Goal: Information Seeking & Learning: Learn about a topic

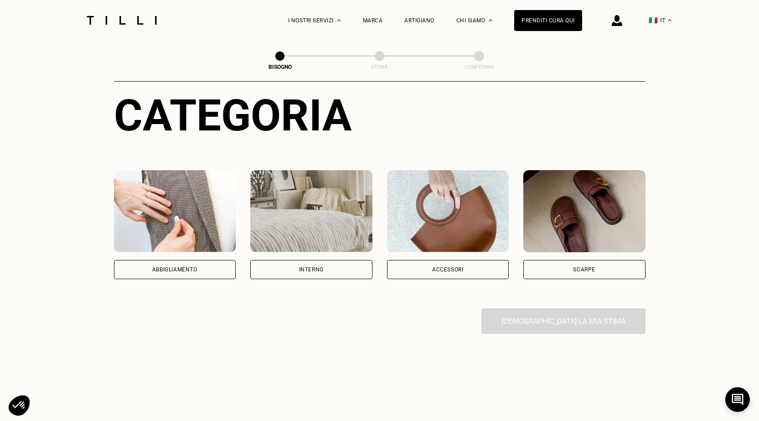
scroll to position [91, 0]
click at [319, 276] on div "Interno" at bounding box center [311, 269] width 122 height 19
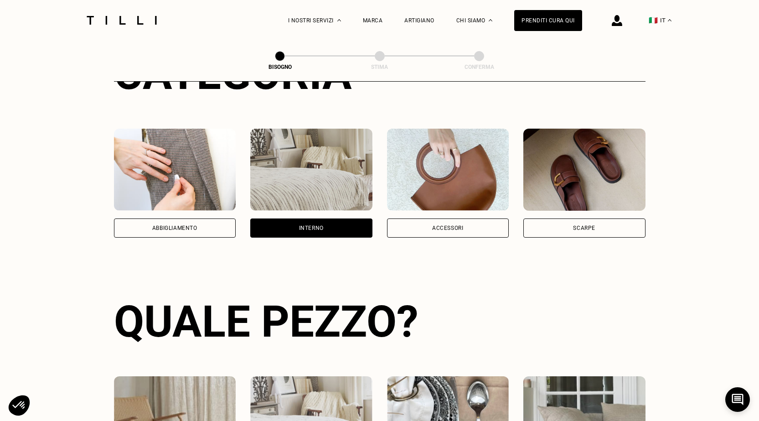
scroll to position [116, 0]
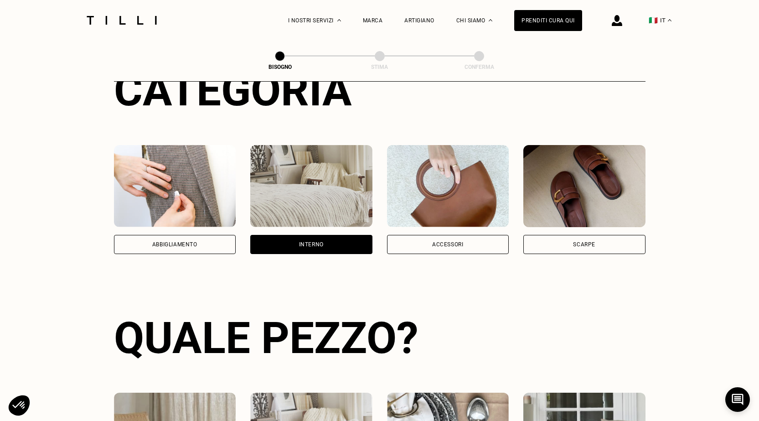
click at [437, 180] on img at bounding box center [448, 186] width 122 height 82
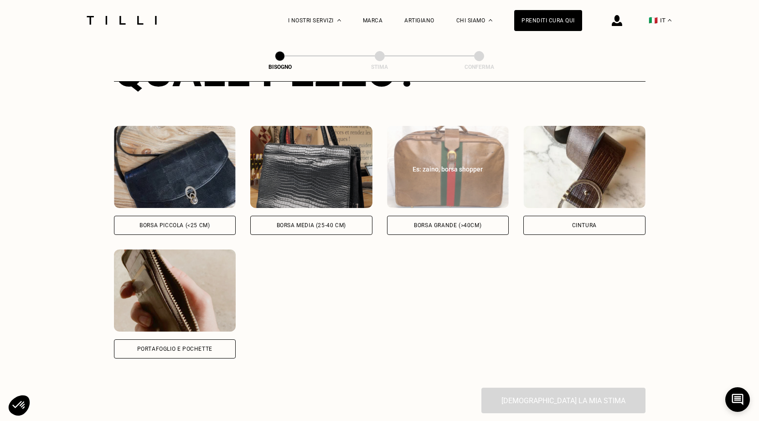
scroll to position [253, 0]
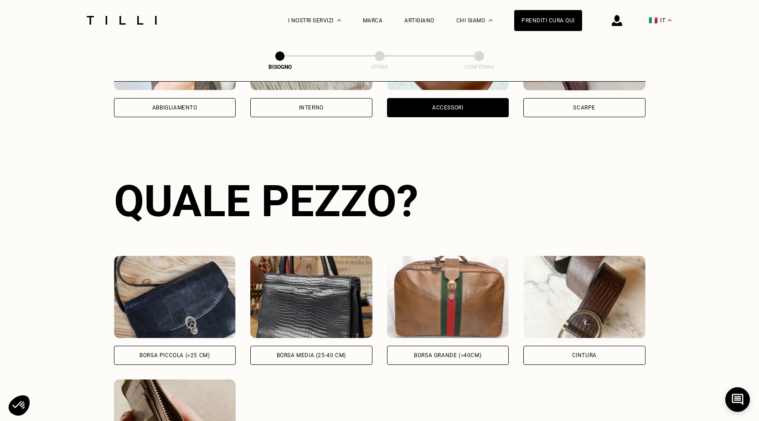
click at [593, 107] on div "Scarpe" at bounding box center [584, 107] width 22 height 5
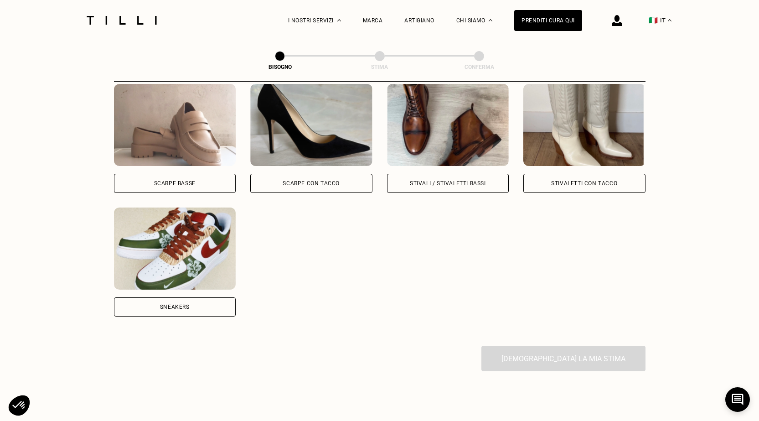
scroll to position [435, 0]
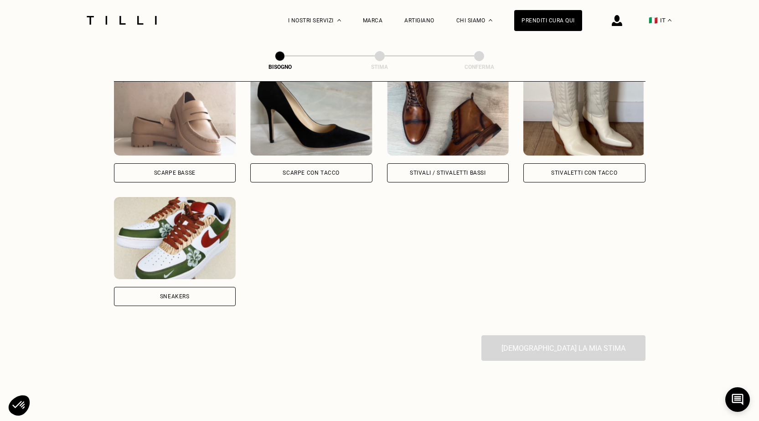
click at [176, 304] on div "Sneakers" at bounding box center [175, 296] width 122 height 19
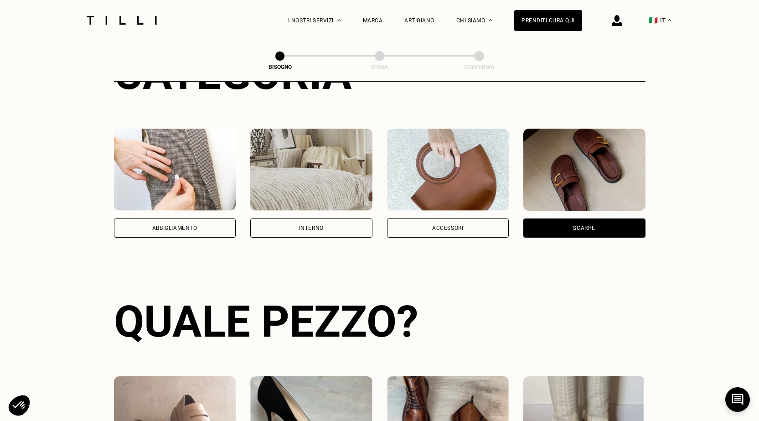
scroll to position [0, 0]
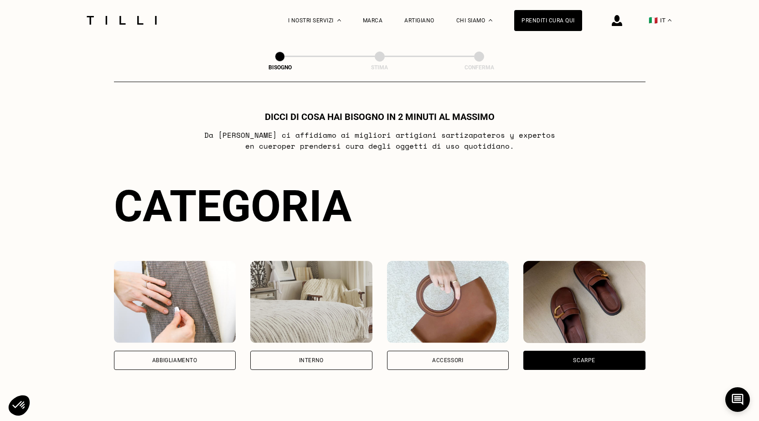
click at [623, 21] on img at bounding box center [617, 20] width 10 height 11
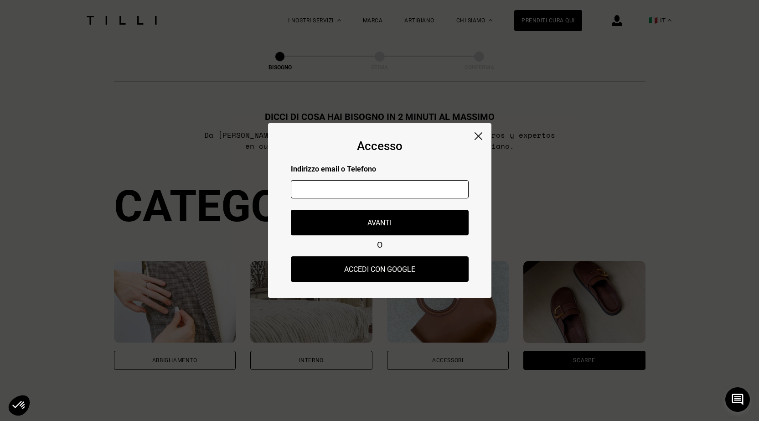
click at [478, 135] on img at bounding box center [479, 136] width 8 height 8
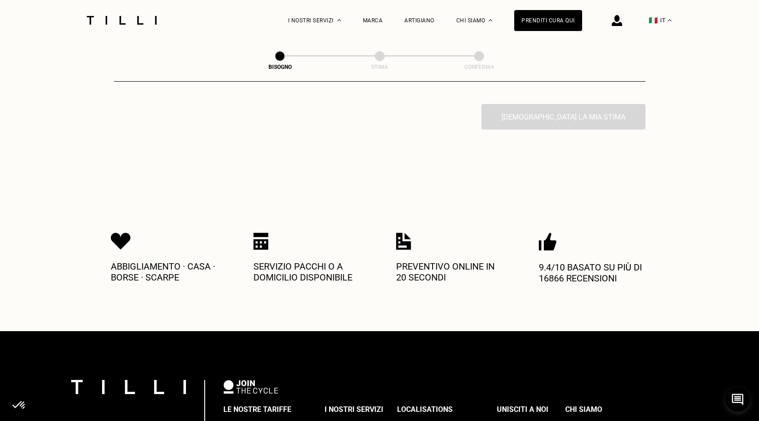
scroll to position [1184, 0]
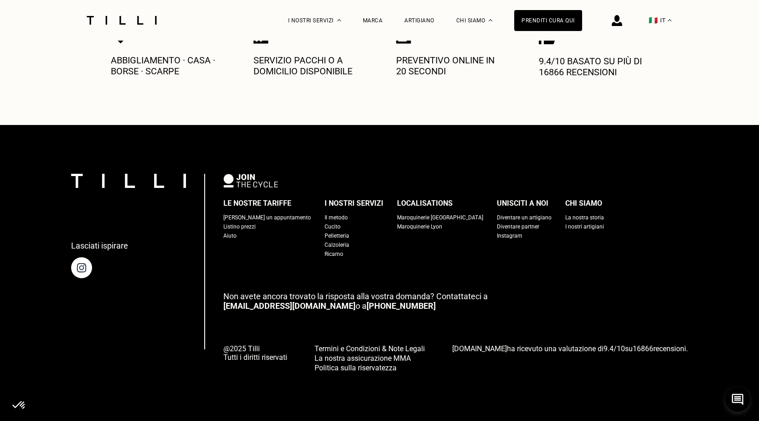
click at [264, 217] on div "[PERSON_NAME] un appuntamento" at bounding box center [268, 217] width 88 height 9
click at [281, 302] on link "[EMAIL_ADDRESS][DOMAIN_NAME]" at bounding box center [290, 306] width 132 height 10
click at [281, 301] on link "[EMAIL_ADDRESS][DOMAIN_NAME]" at bounding box center [290, 306] width 132 height 10
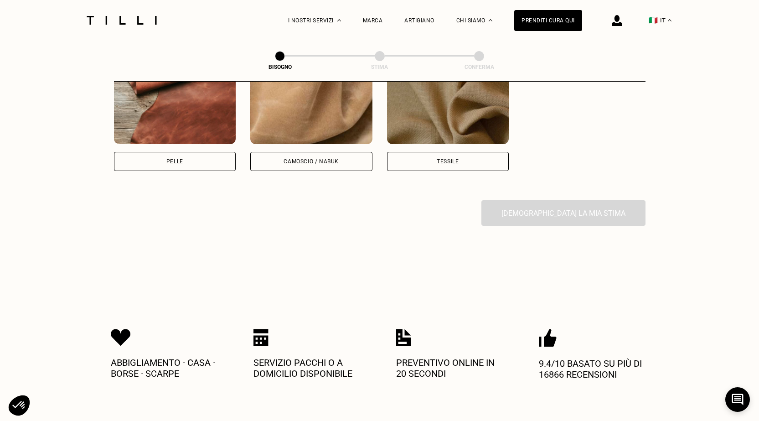
scroll to position [819, 0]
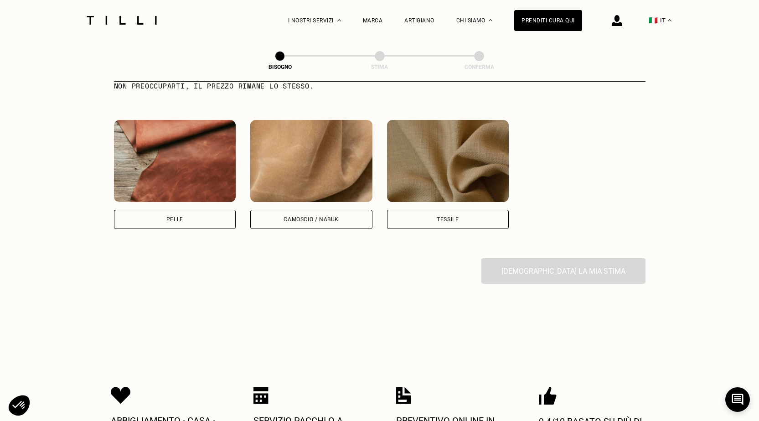
click at [562, 277] on div "[DEMOGRAPHIC_DATA] la mia stima" at bounding box center [380, 271] width 532 height 26
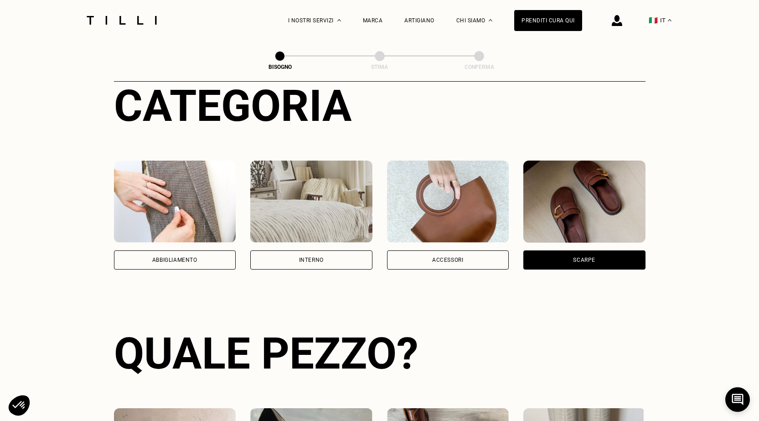
scroll to position [0, 0]
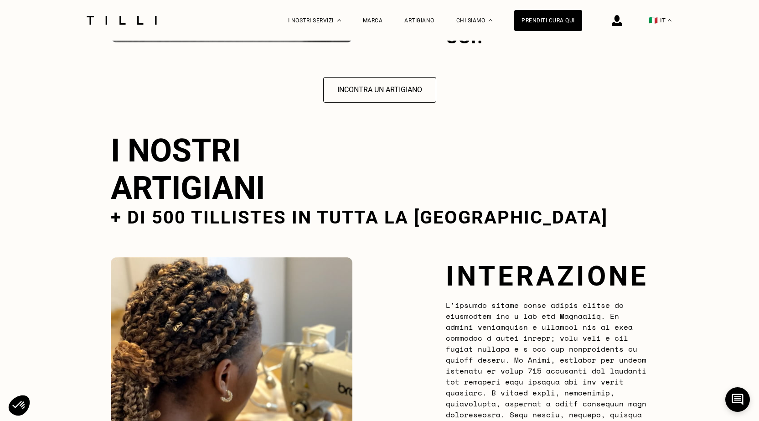
scroll to position [1576, 0]
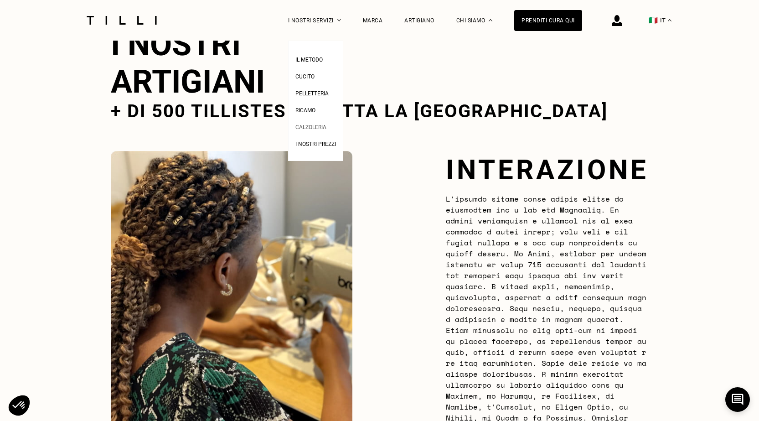
click at [327, 128] on span "Calzoleria" at bounding box center [311, 127] width 31 height 6
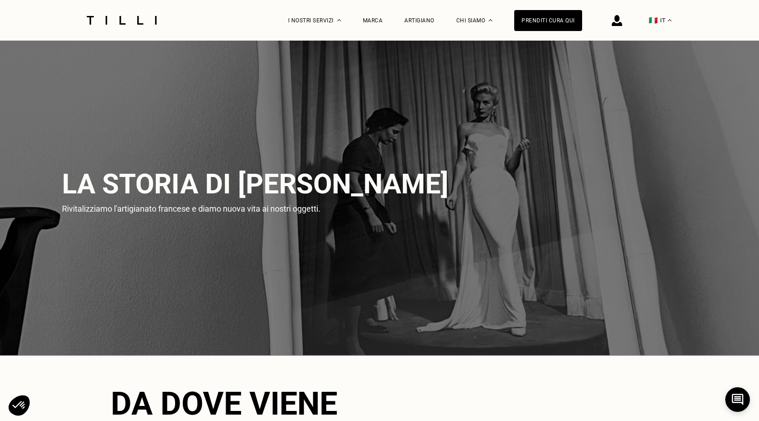
scroll to position [1689, 0]
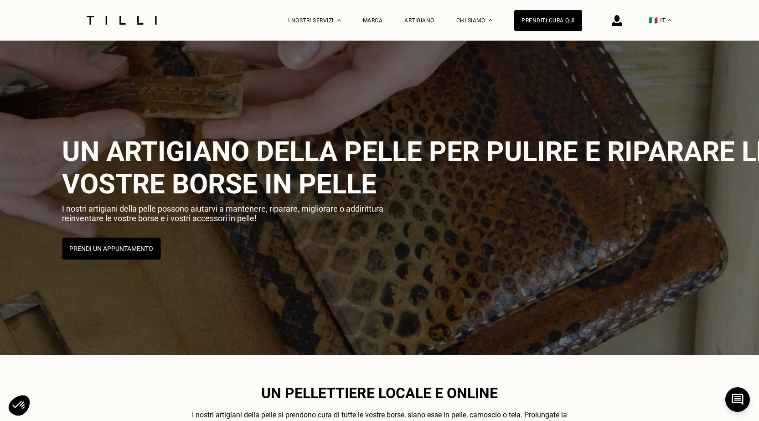
scroll to position [1612, 0]
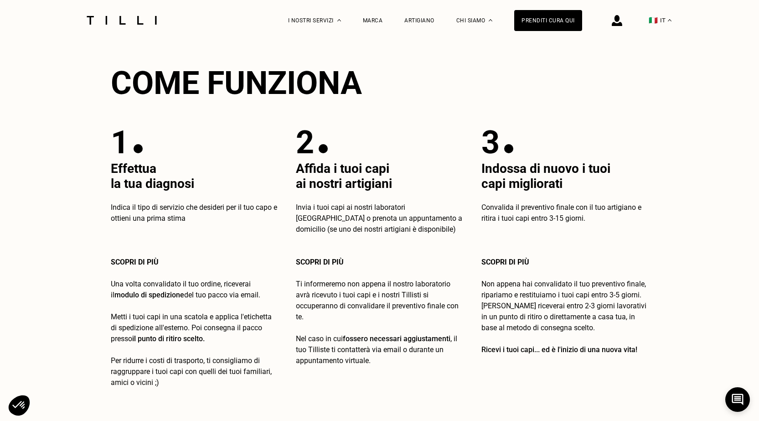
select select "FR"
